Goal: Navigation & Orientation: Go to known website

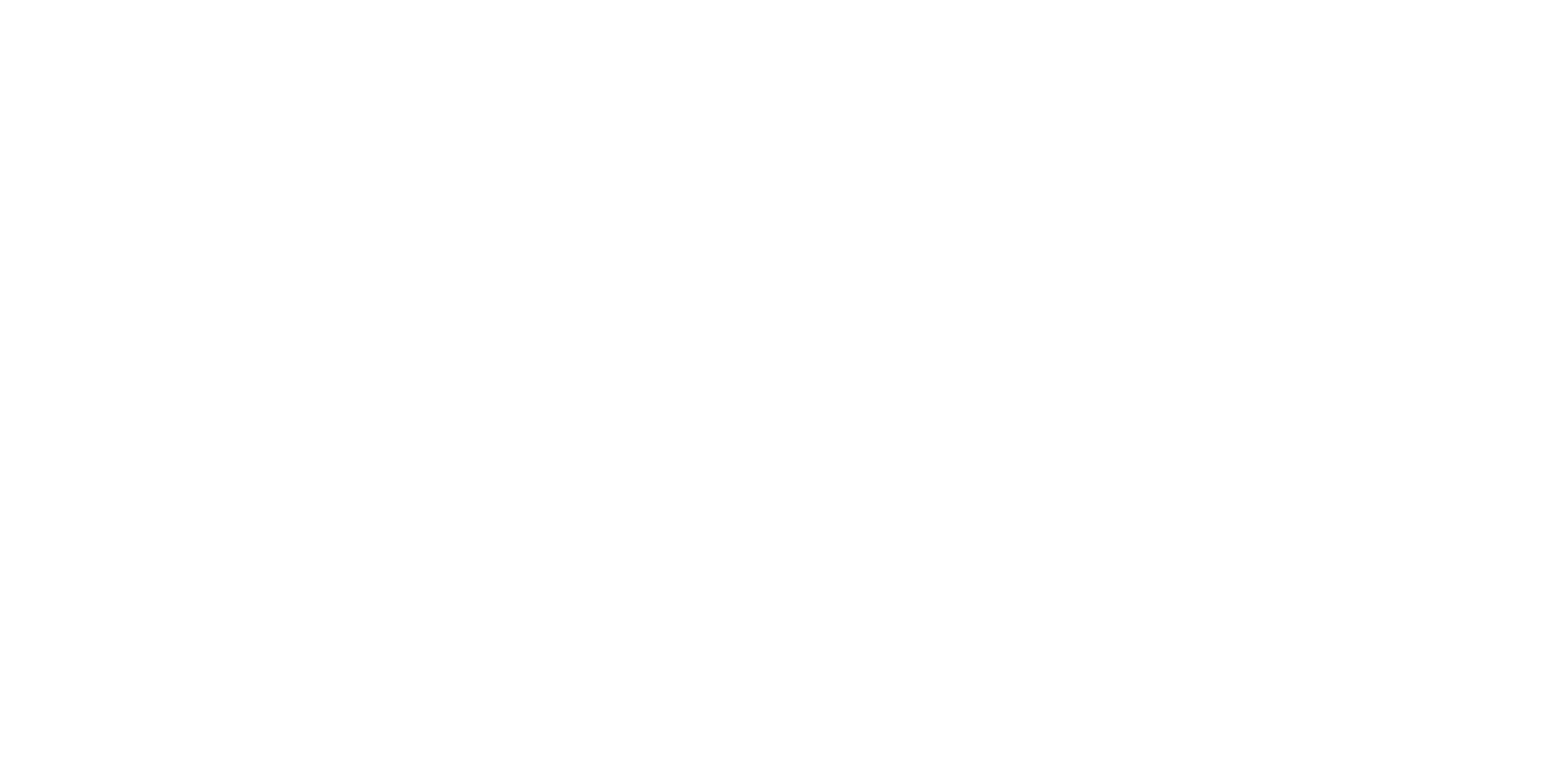
select select "*"
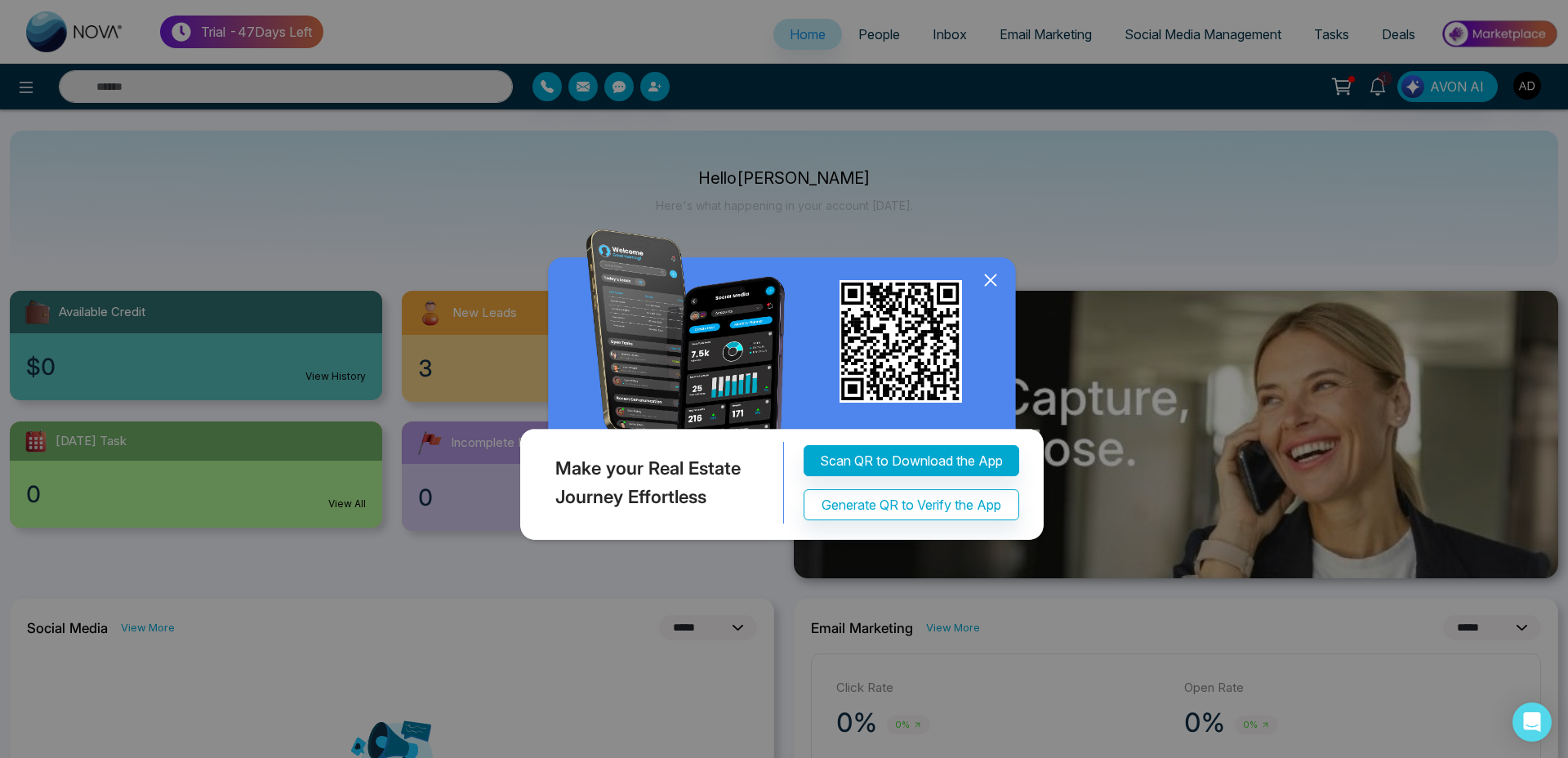
click at [1000, 280] on icon at bounding box center [991, 280] width 25 height 25
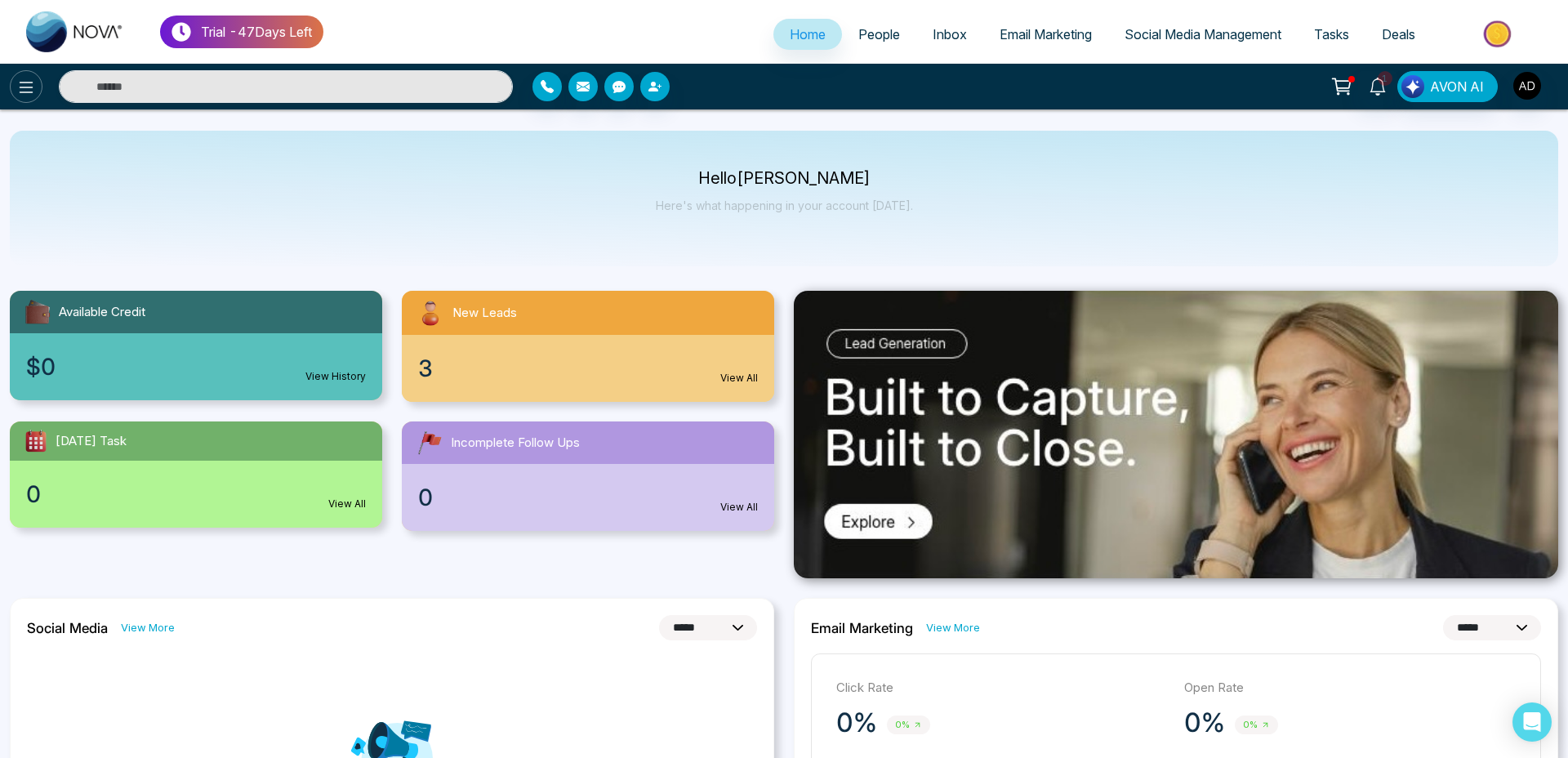
click at [18, 82] on icon at bounding box center [25, 87] width 20 height 20
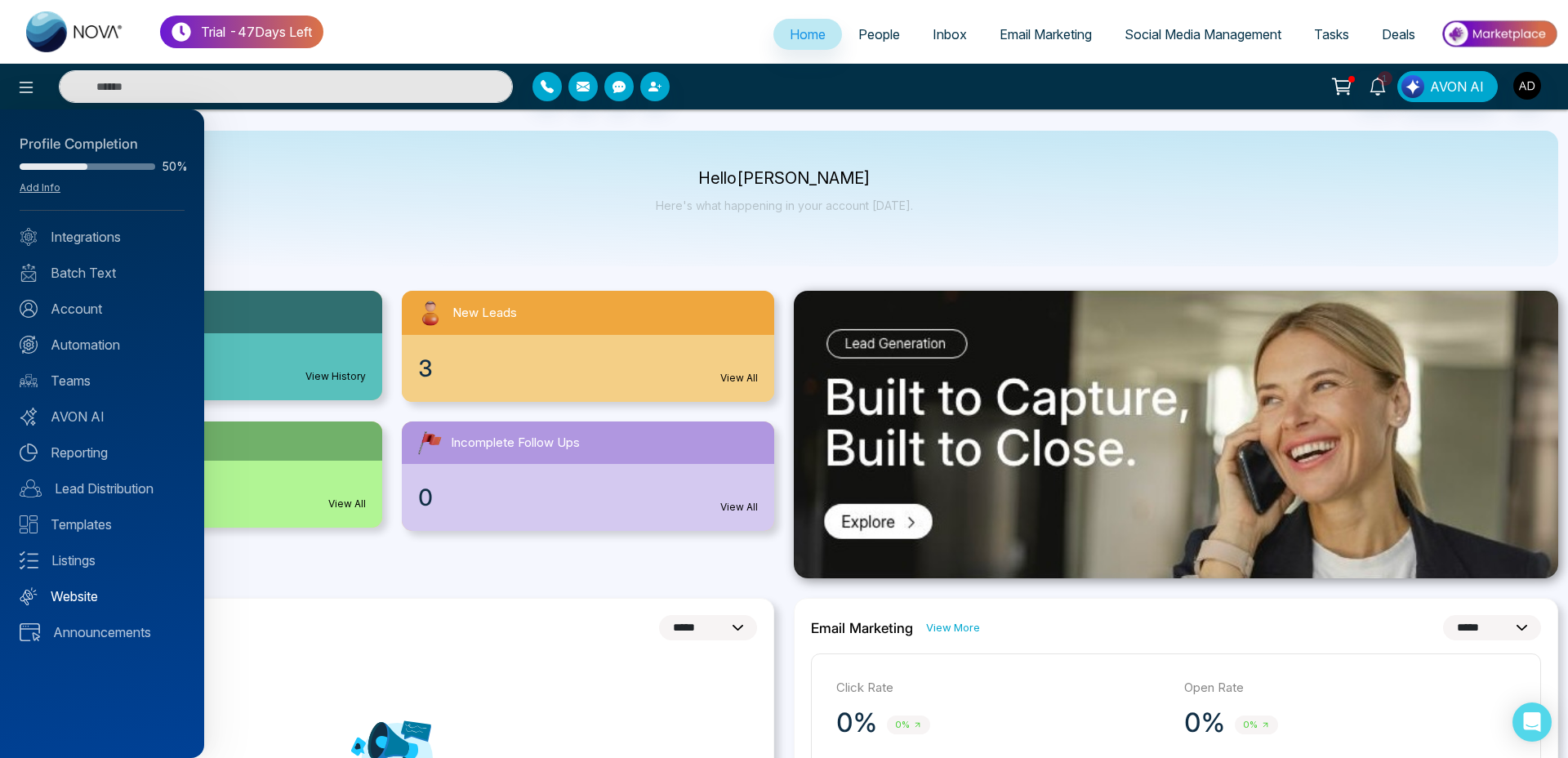
click at [76, 600] on link "Website" at bounding box center [102, 596] width 165 height 20
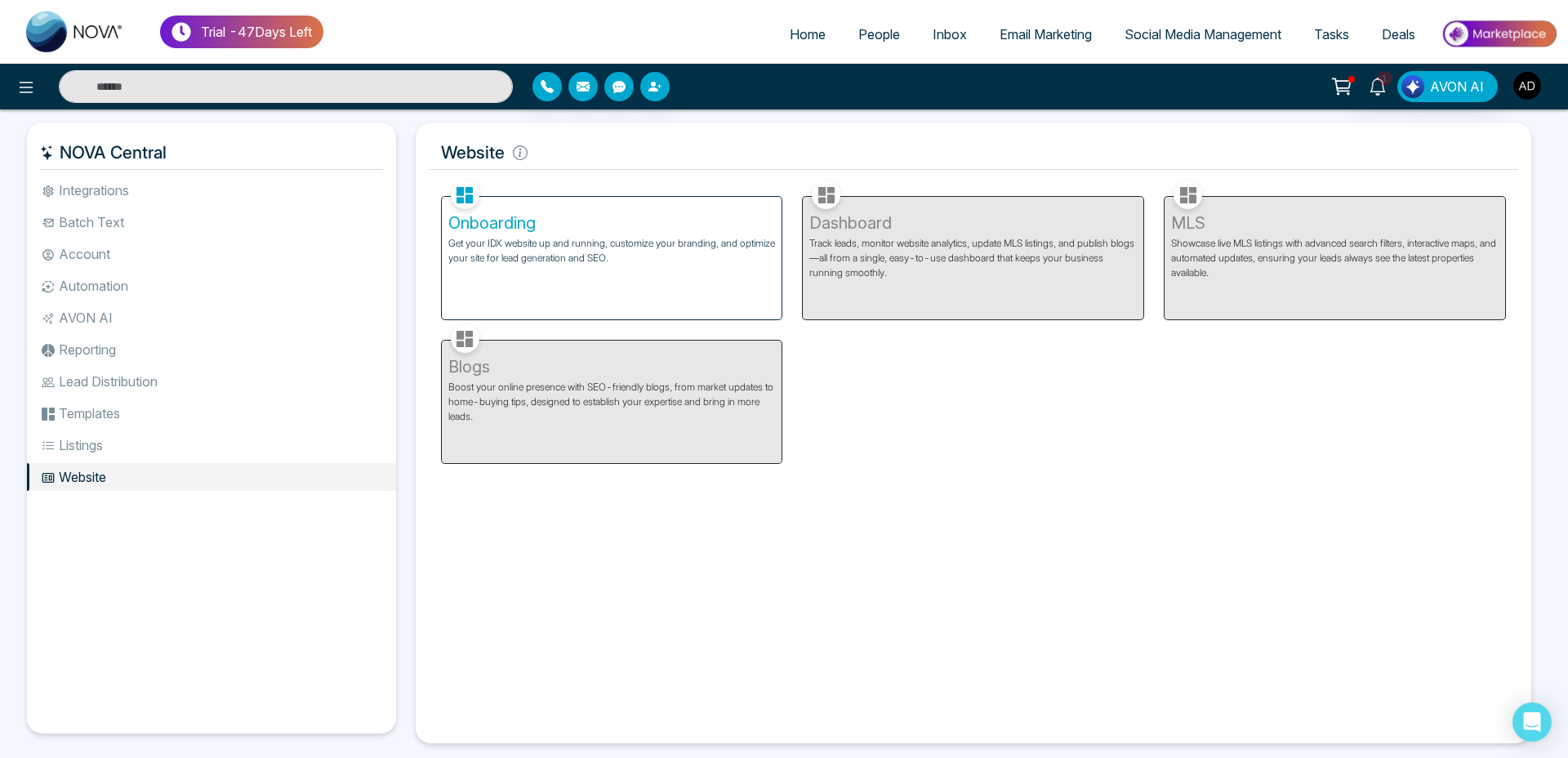
click at [1536, 92] on img "button" at bounding box center [1527, 85] width 27 height 27
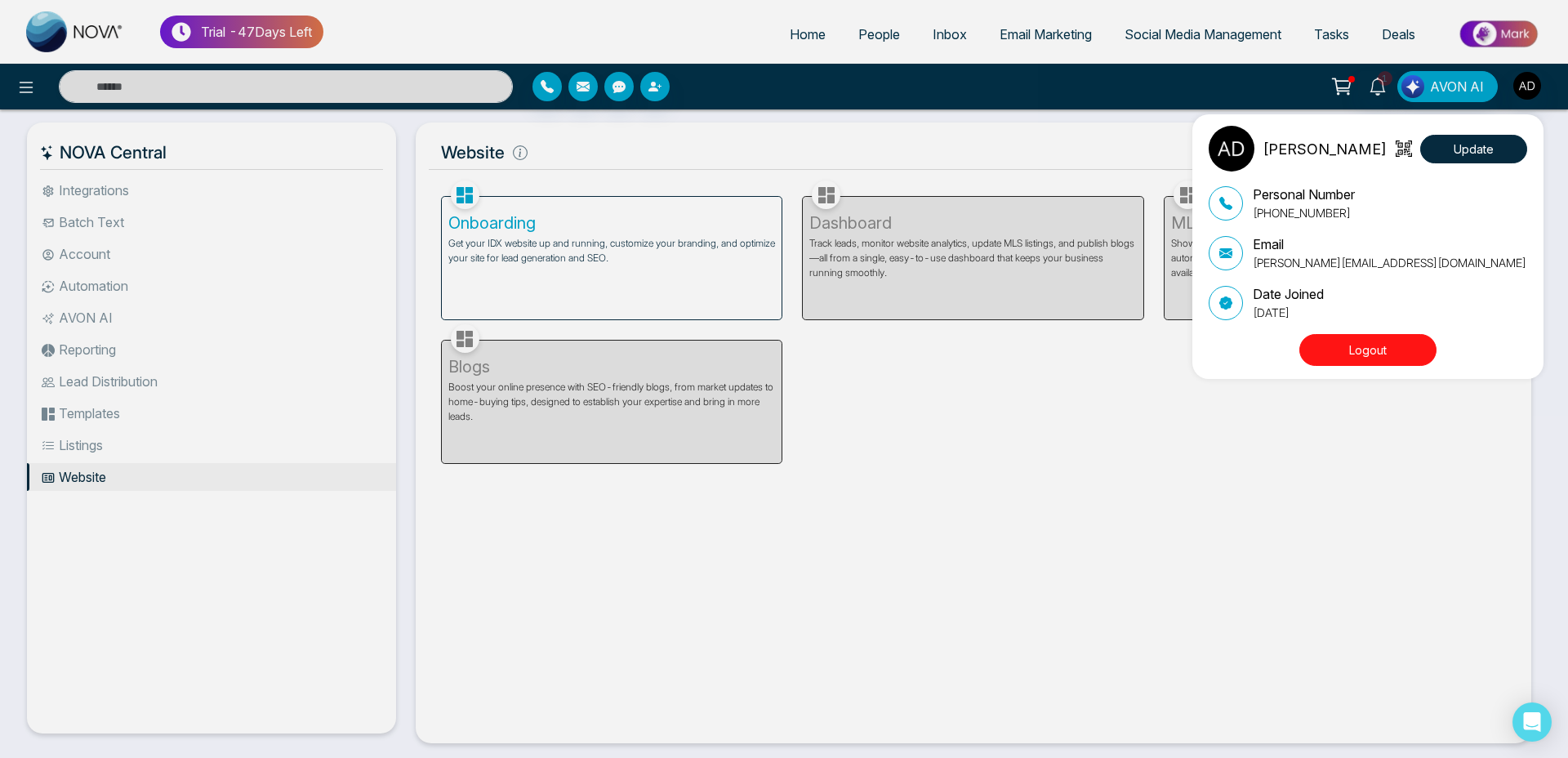
click at [1312, 349] on button "Logout" at bounding box center [1368, 350] width 138 height 32
click at [1376, 352] on button "Logout" at bounding box center [1368, 350] width 138 height 32
click at [1372, 359] on button "Logout" at bounding box center [1368, 350] width 138 height 32
